Goal: Navigation & Orientation: Find specific page/section

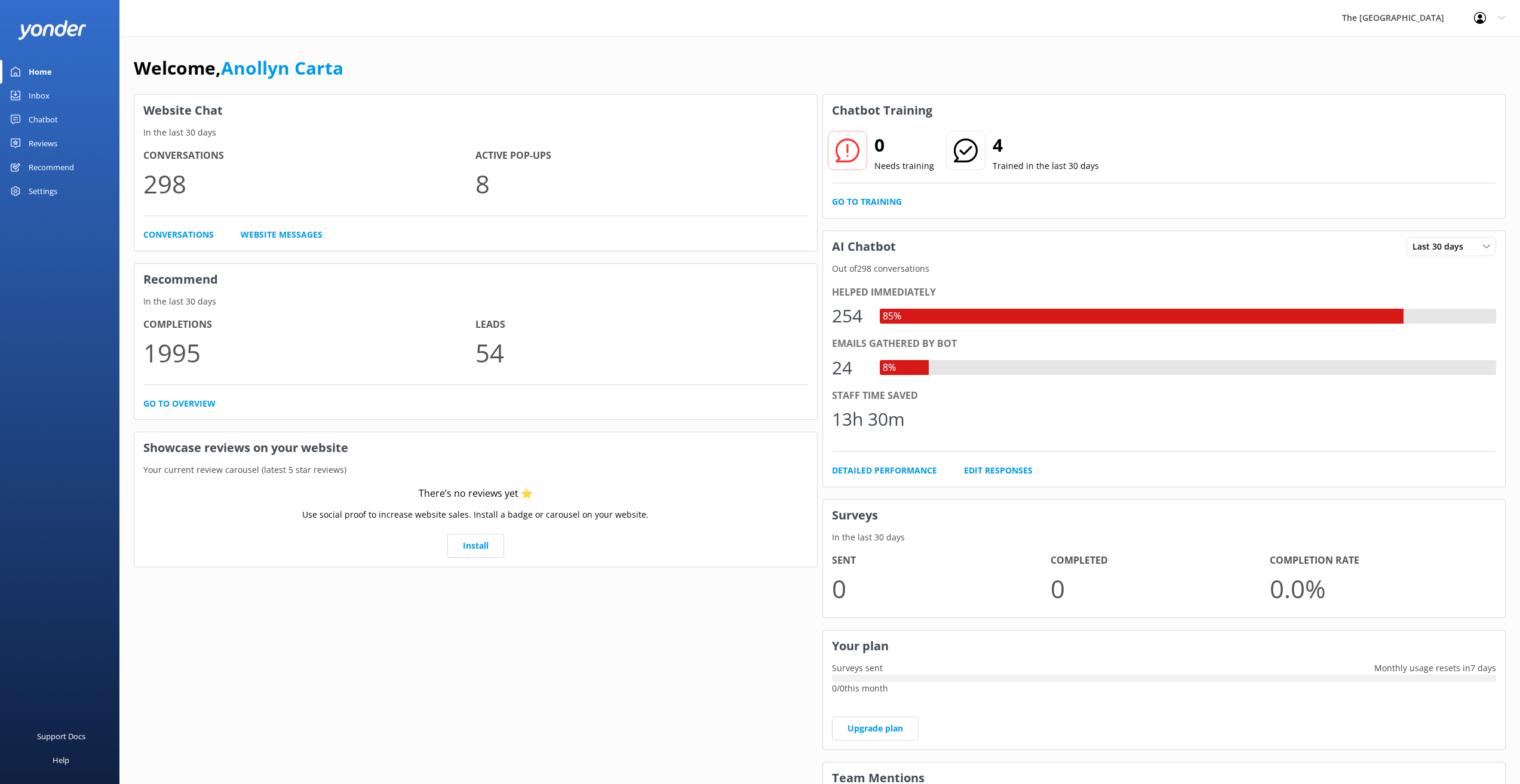
click at [35, 93] on div "Inbox" at bounding box center [39, 95] width 21 height 24
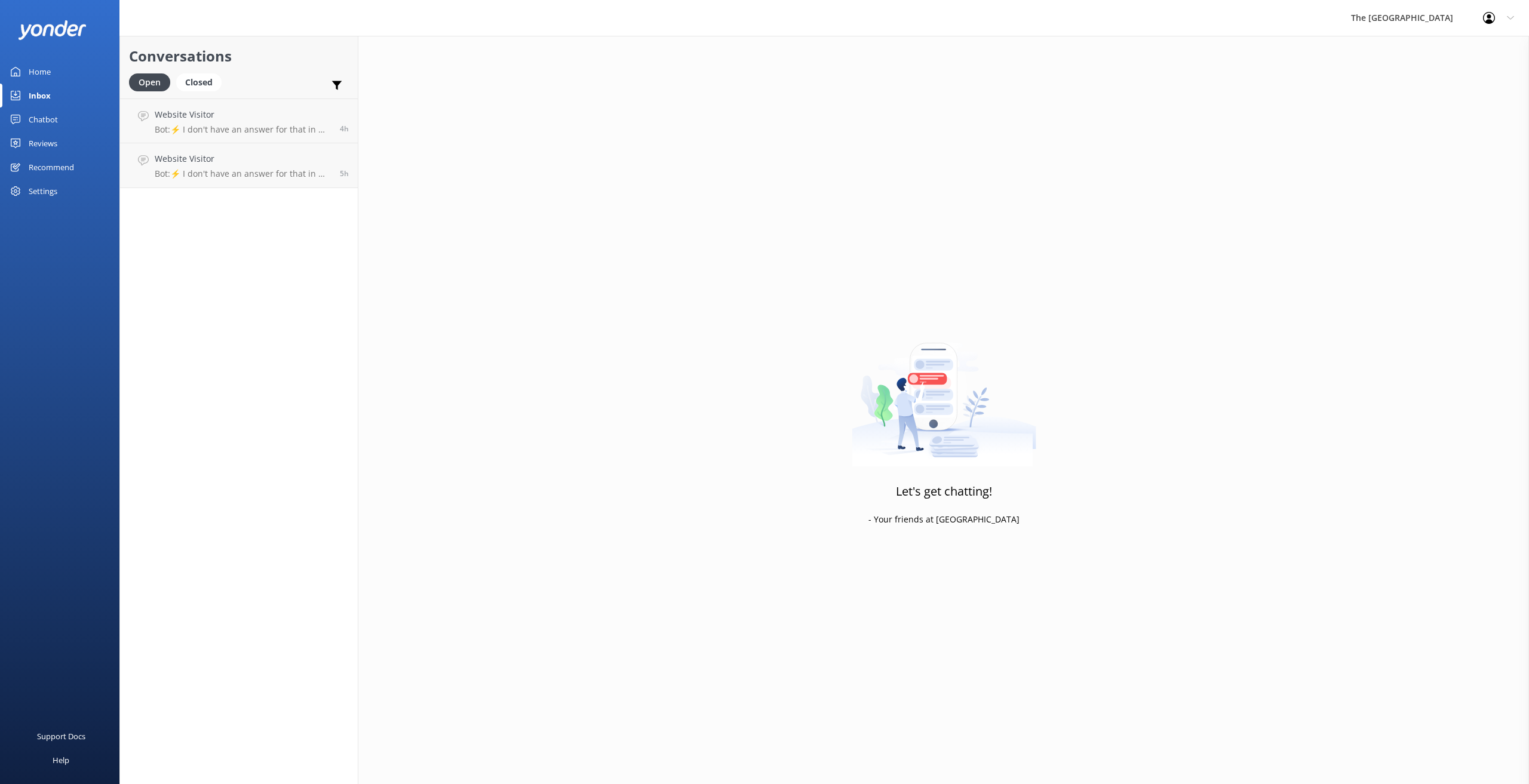
click at [38, 117] on div "Chatbot" at bounding box center [43, 119] width 29 height 24
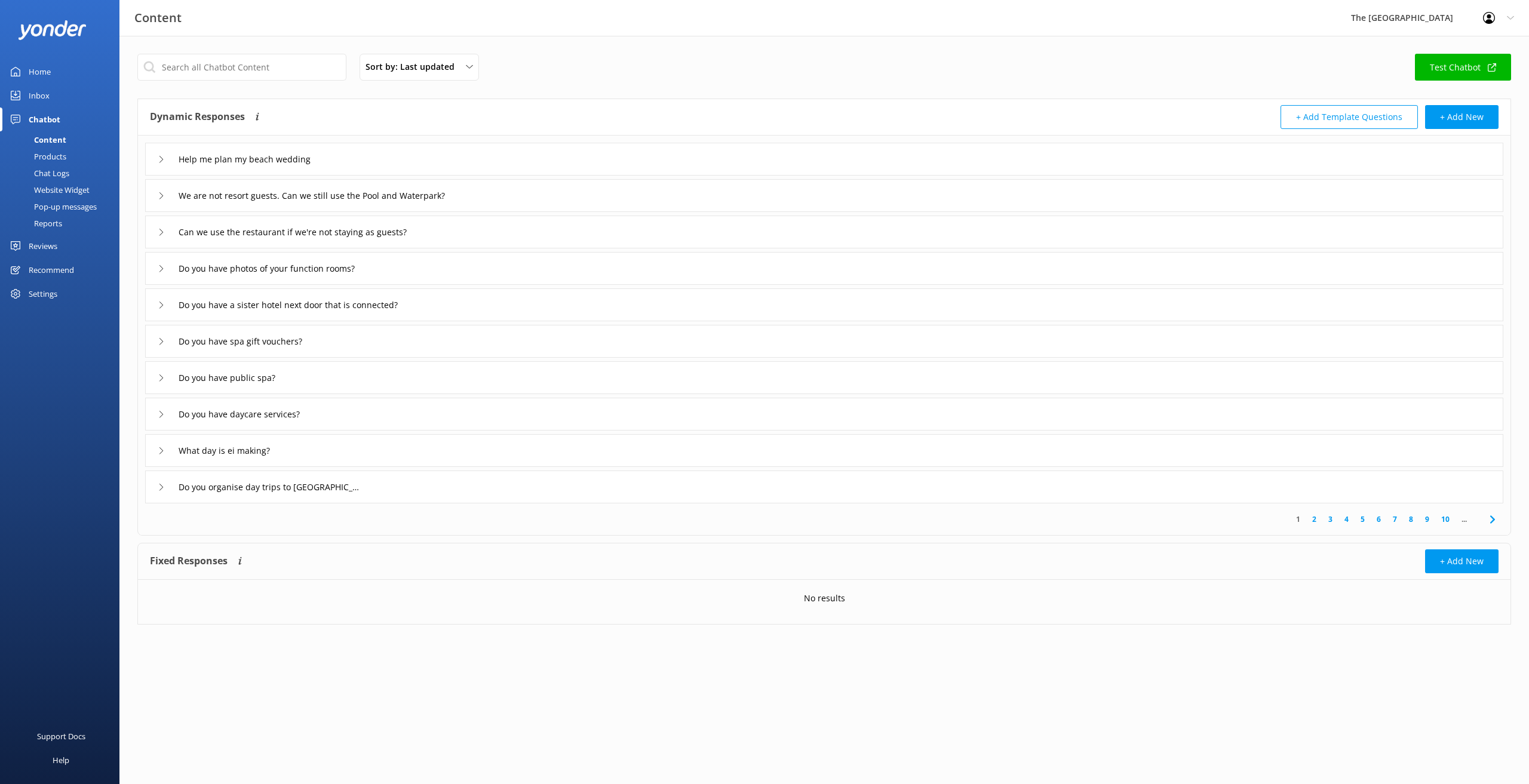
click at [37, 96] on div "Inbox" at bounding box center [39, 95] width 21 height 24
